Goal: Find specific page/section: Find specific page/section

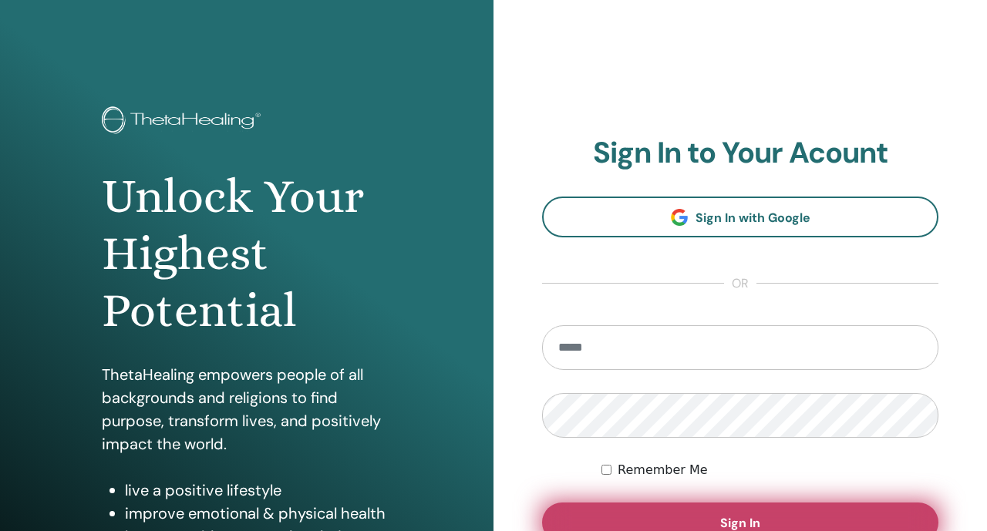
type input "**********"
click at [634, 519] on button "Sign In" at bounding box center [740, 523] width 396 height 40
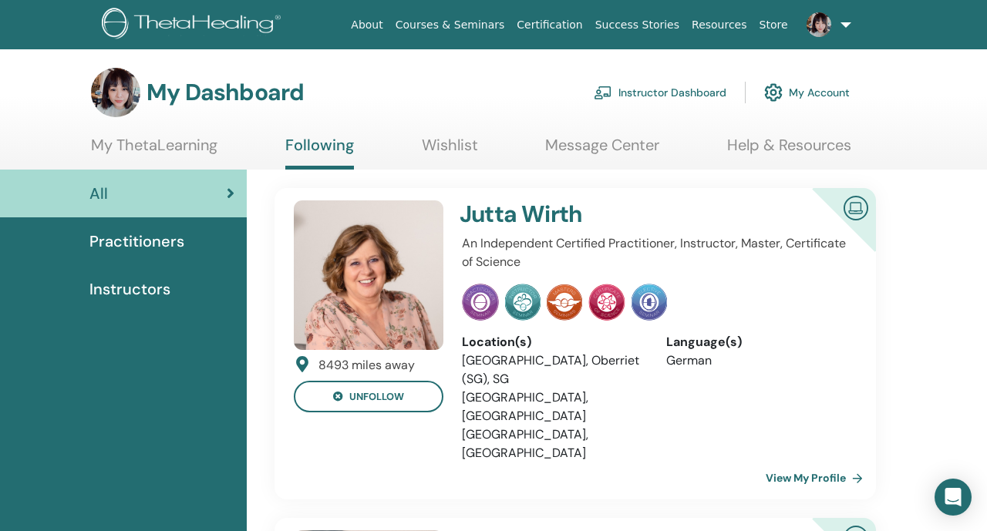
click at [218, 249] on div "Practitioners" at bounding box center [123, 241] width 222 height 23
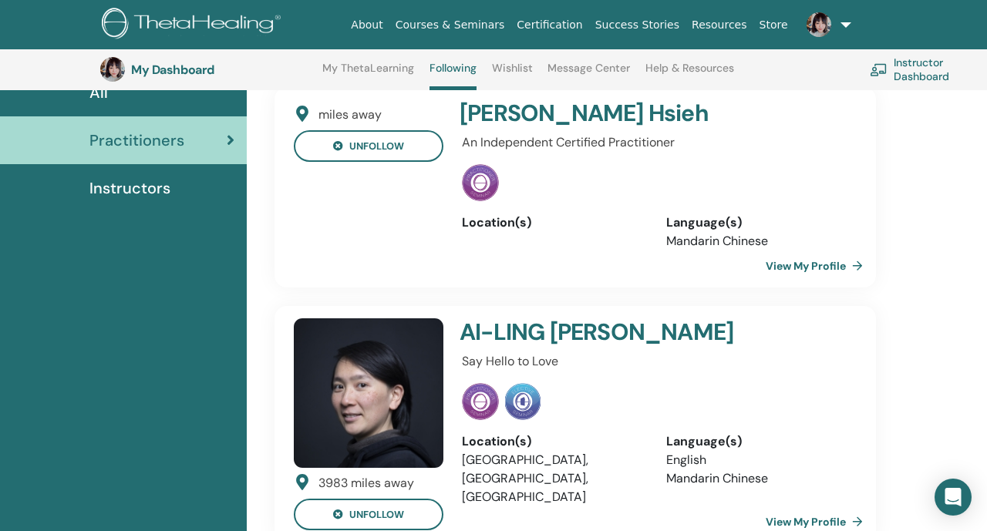
scroll to position [41, 0]
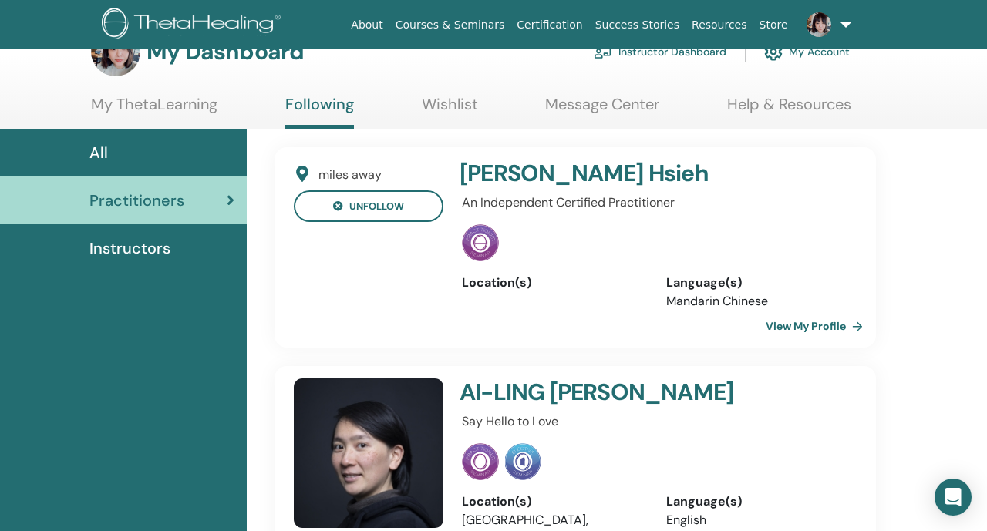
click at [197, 247] on div "Instructors" at bounding box center [123, 248] width 222 height 23
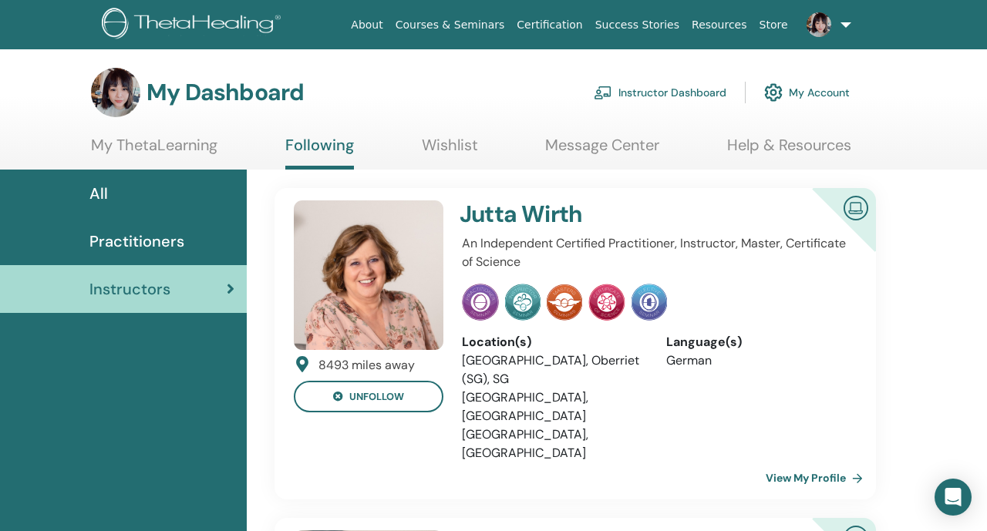
click at [193, 190] on div "All" at bounding box center [123, 193] width 222 height 23
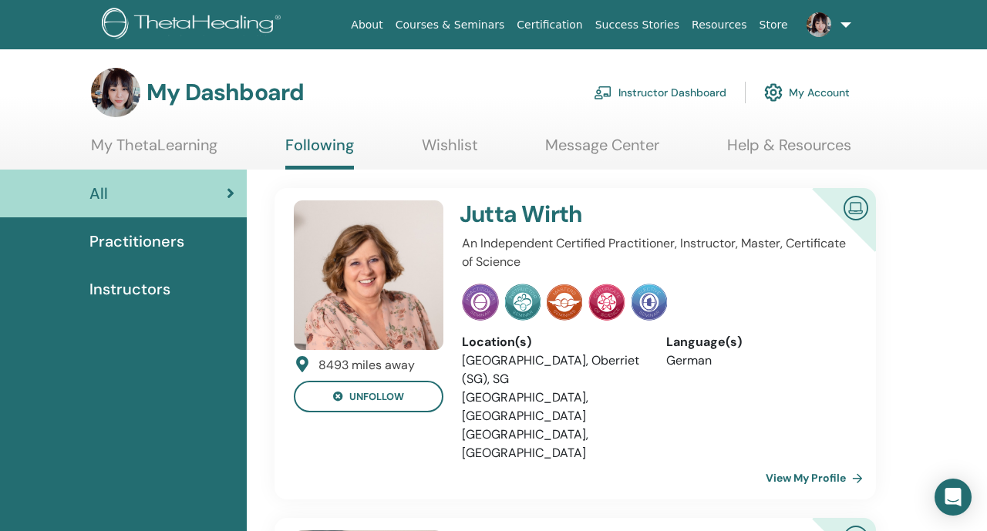
click at [222, 240] on div "Practitioners" at bounding box center [123, 241] width 222 height 23
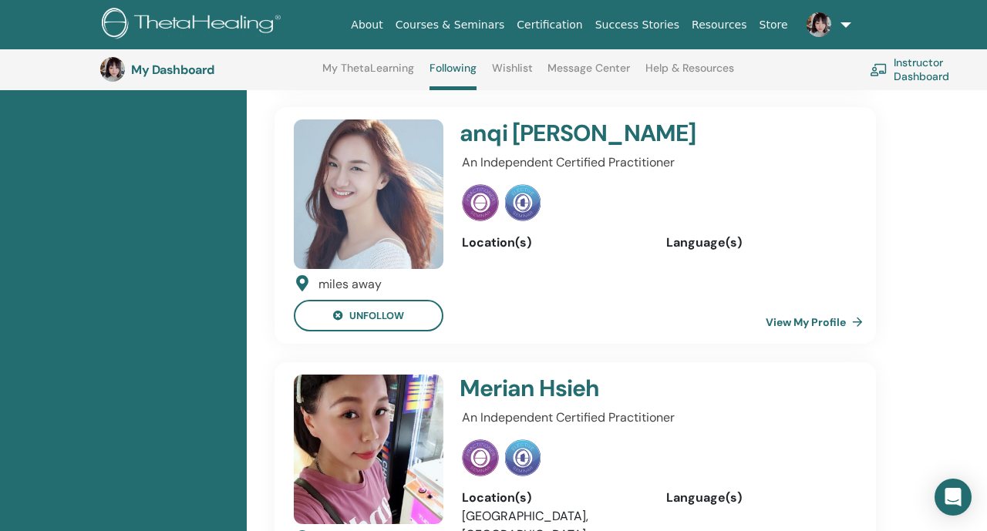
scroll to position [3618, 0]
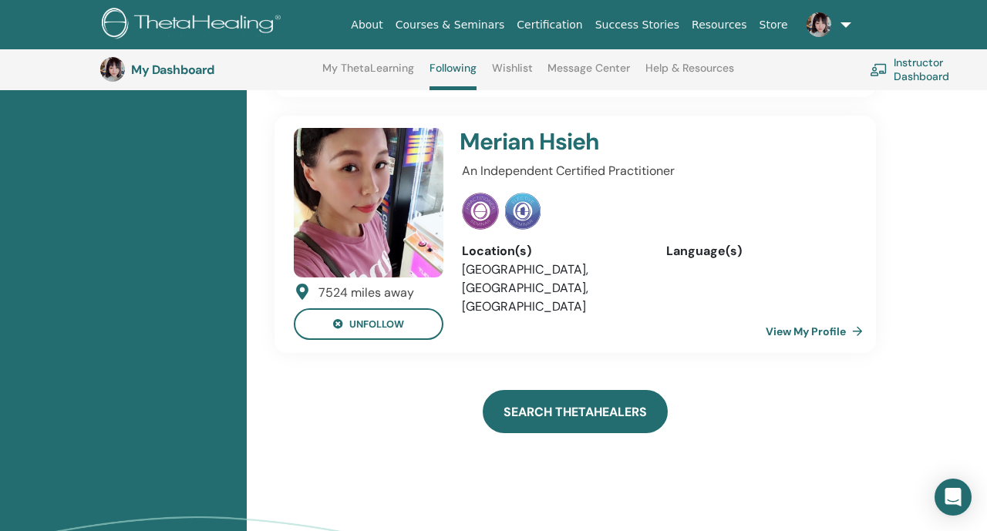
click at [555, 390] on link "Search ThetaHealers" at bounding box center [574, 411] width 185 height 43
